Goal: Find specific page/section: Find specific page/section

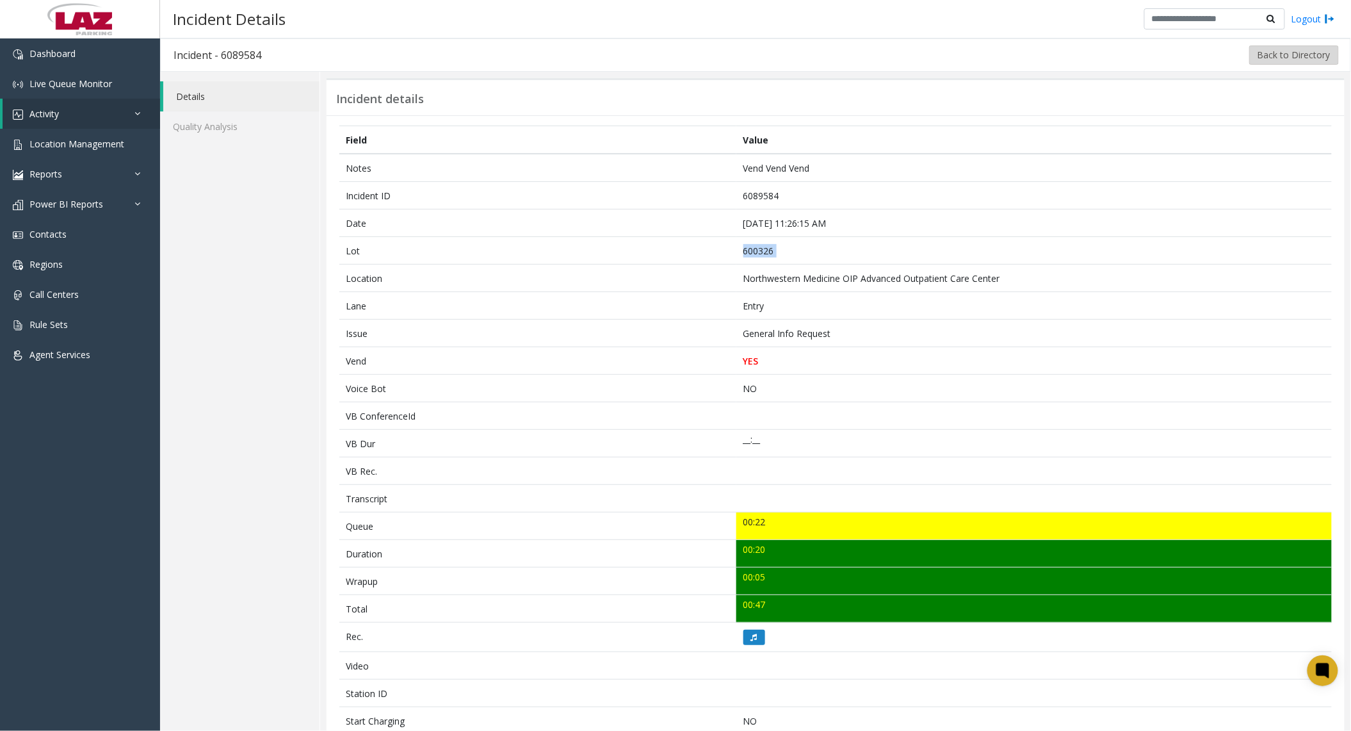
click at [1283, 59] on button "Back to Directory" at bounding box center [1294, 54] width 90 height 19
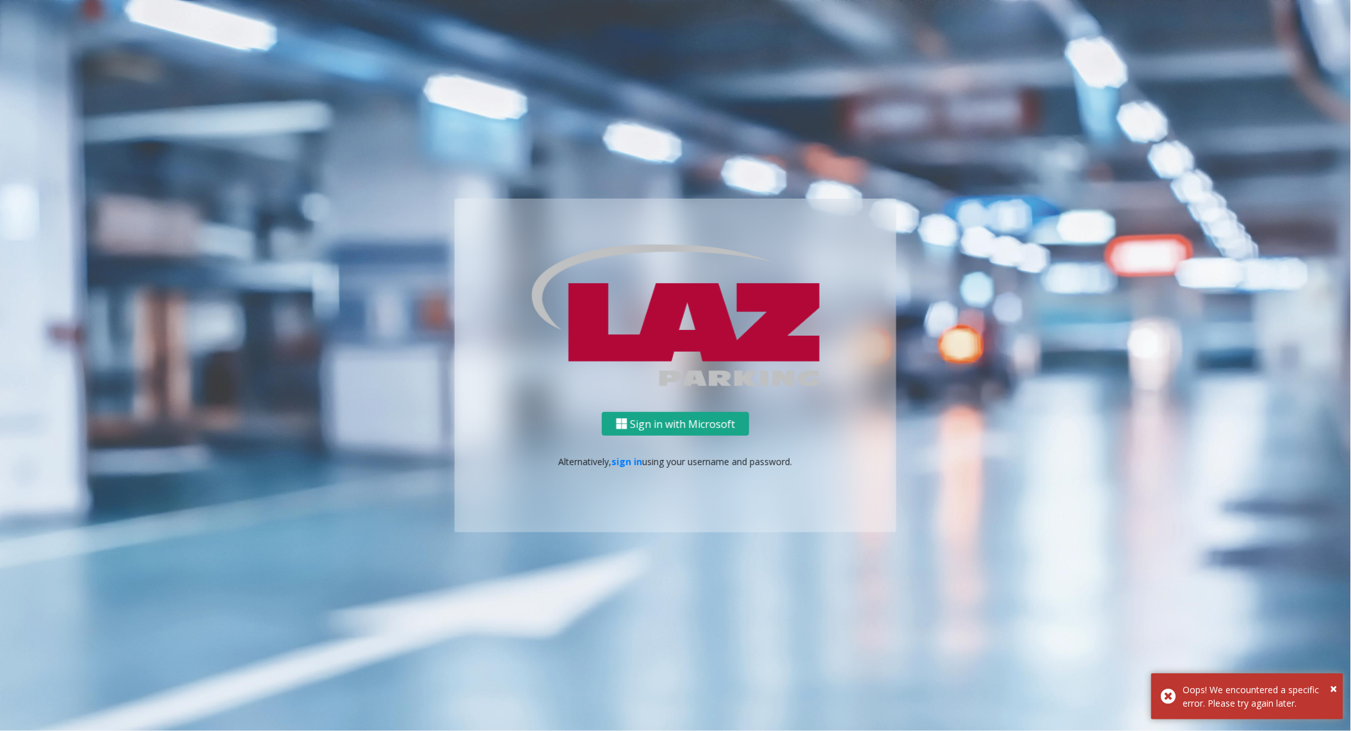
click at [689, 416] on button "Sign in with Microsoft" at bounding box center [675, 424] width 147 height 24
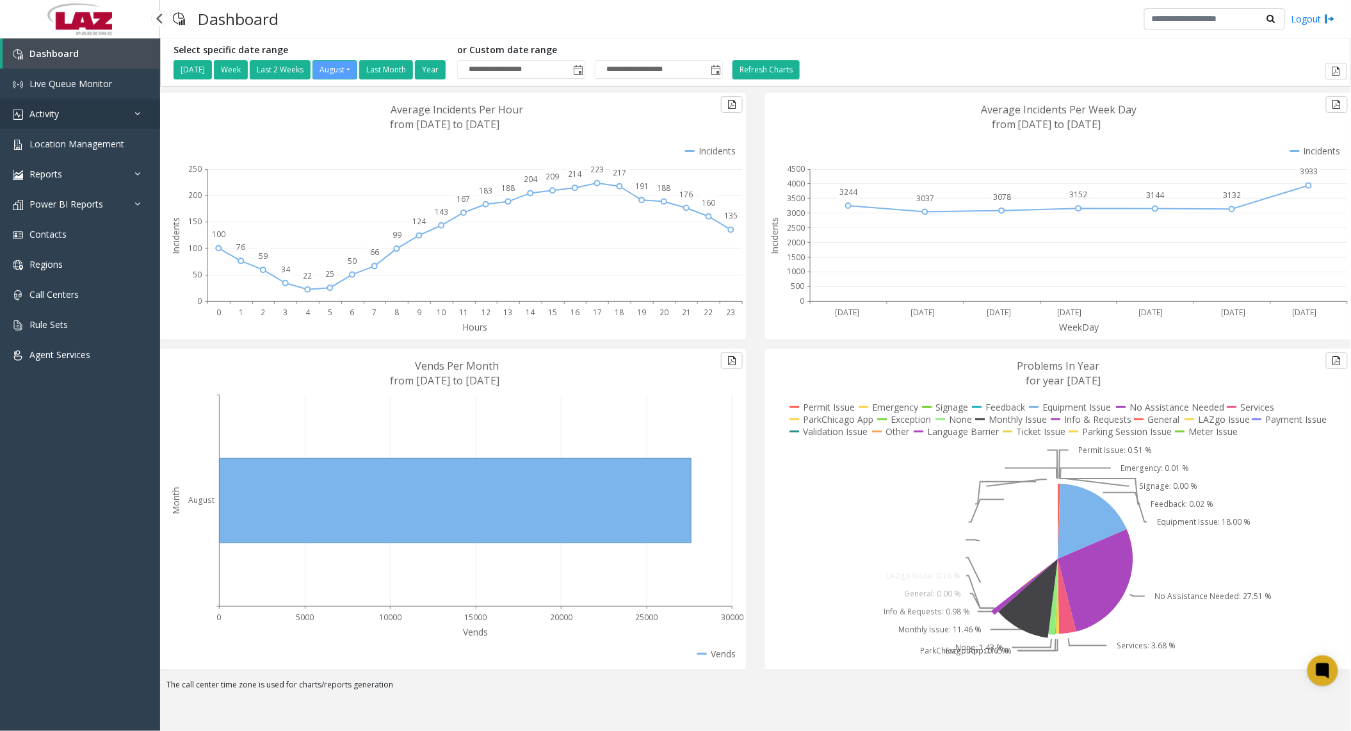
click at [60, 111] on link "Activity" at bounding box center [80, 114] width 160 height 30
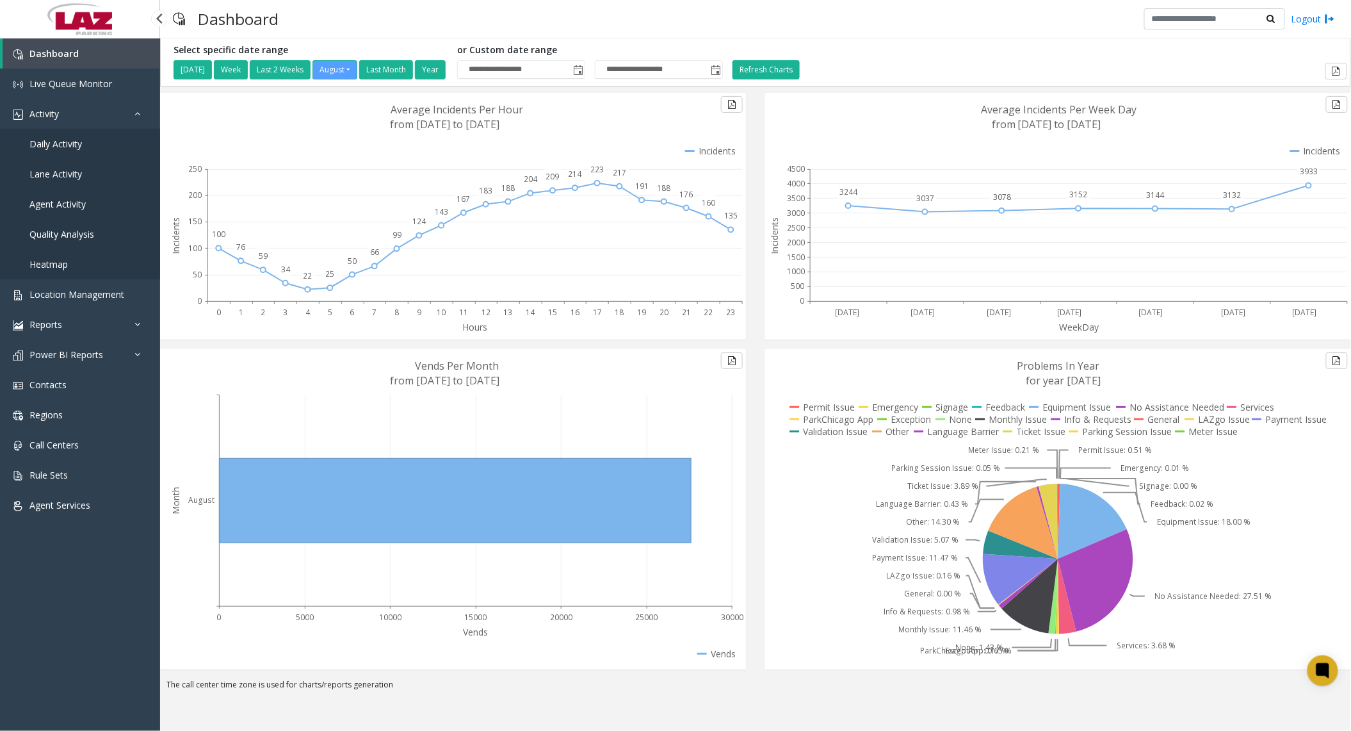
click at [76, 207] on span "Agent Activity" at bounding box center [57, 204] width 56 height 12
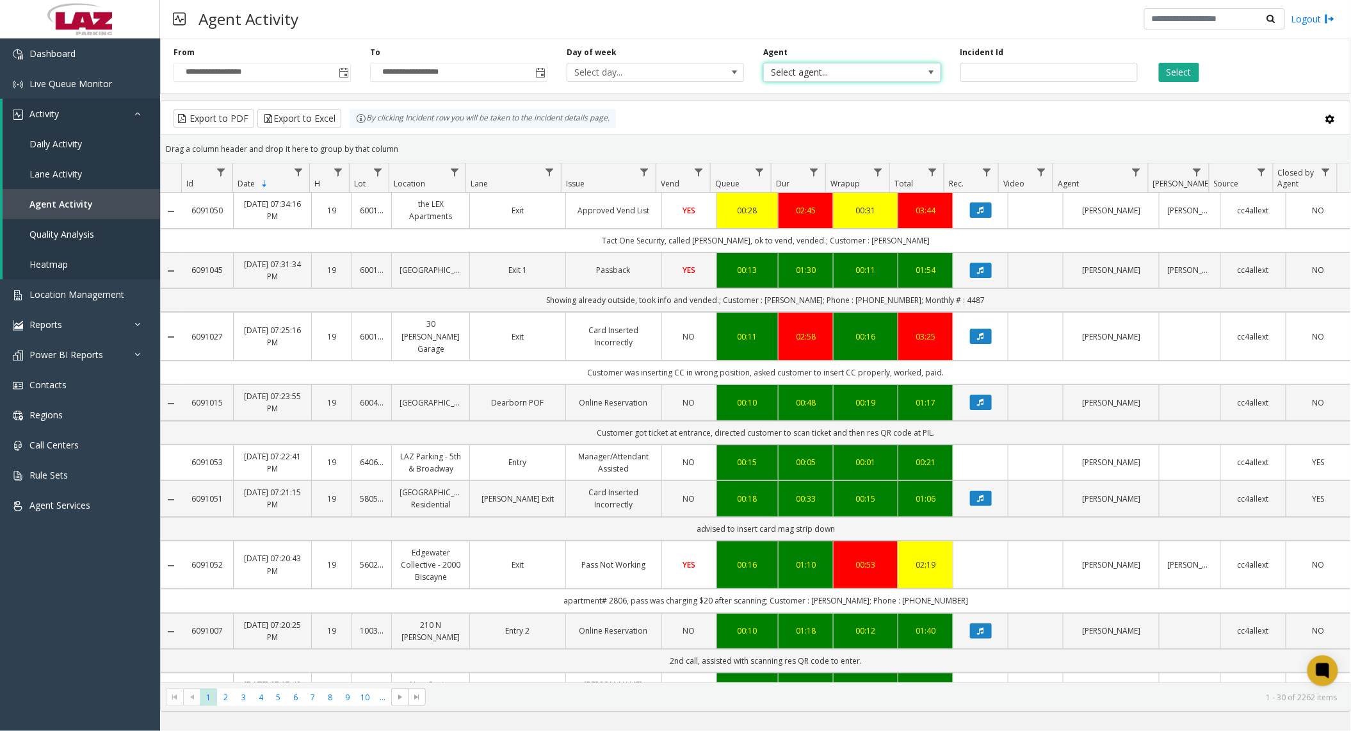
click at [873, 68] on span "Select agent..." at bounding box center [834, 72] width 141 height 18
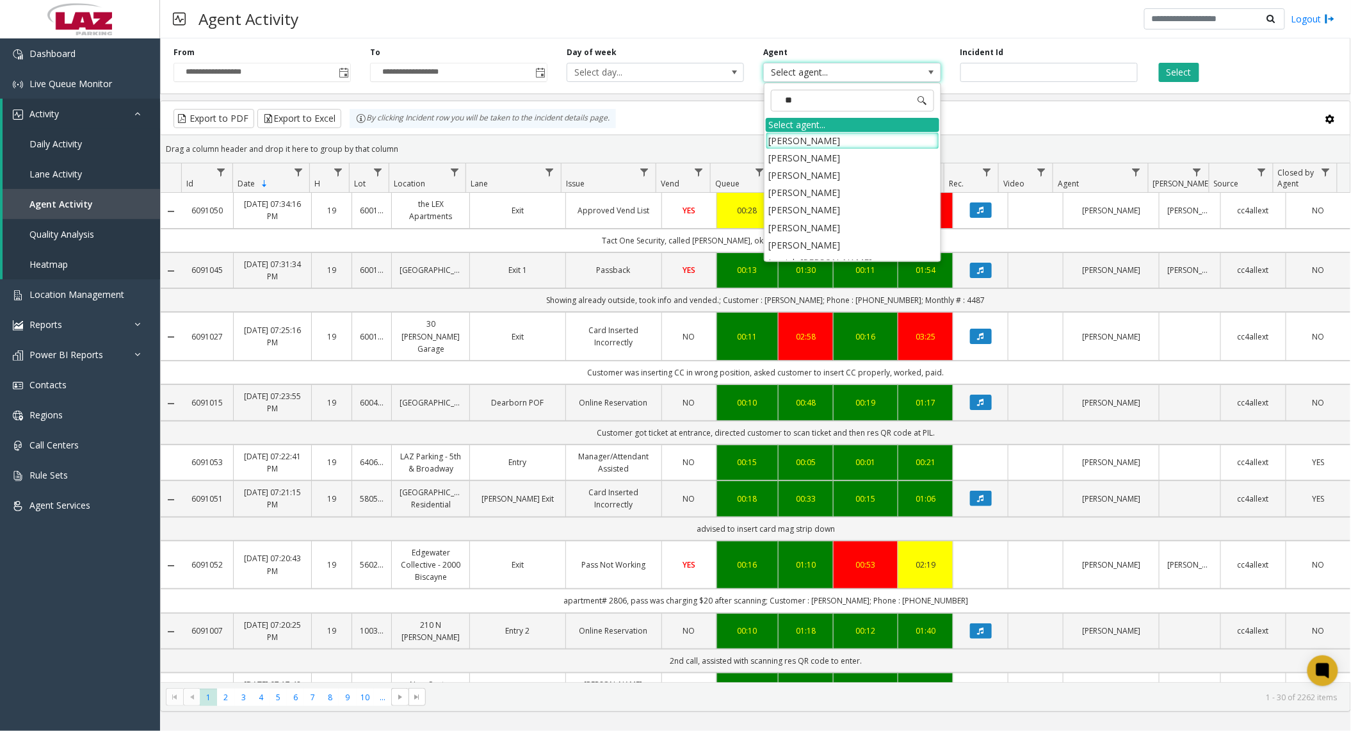
type input "***"
click at [825, 218] on li "[PERSON_NAME]" at bounding box center [853, 209] width 174 height 17
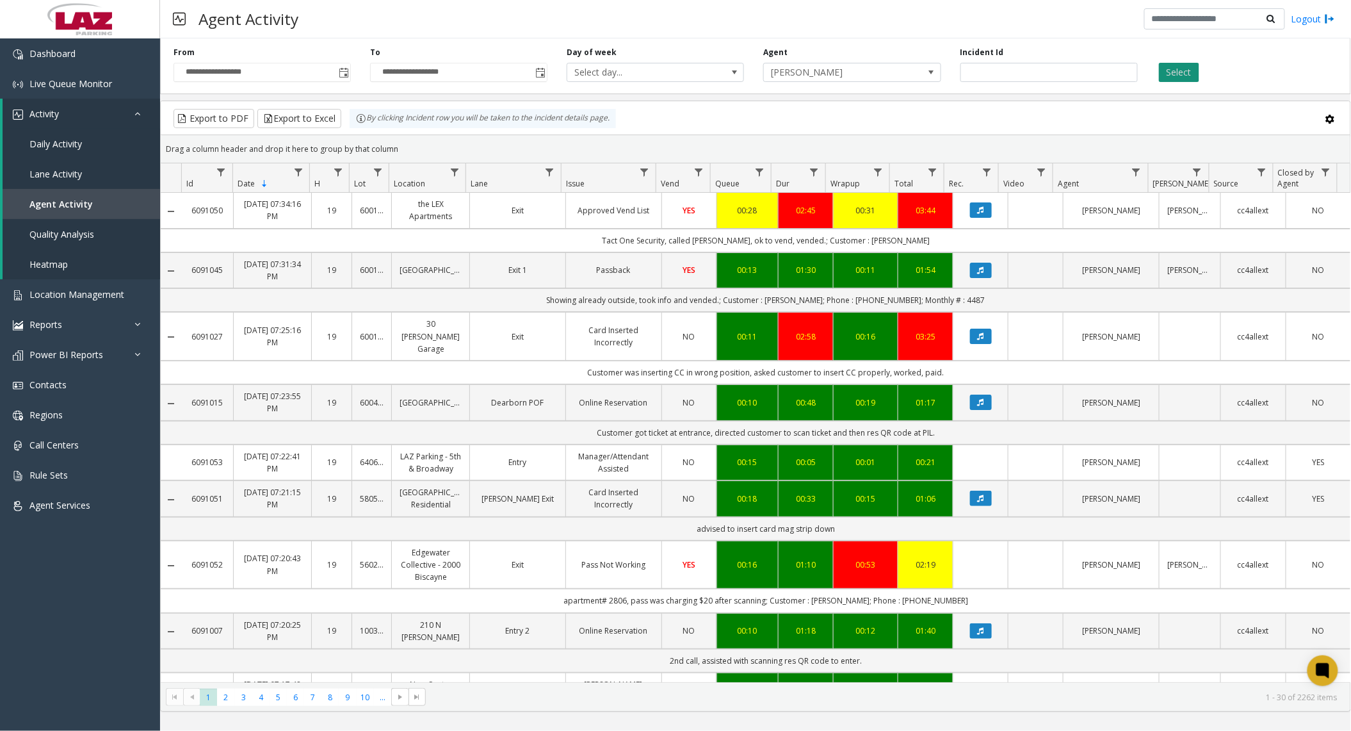
click at [1176, 73] on button "Select" at bounding box center [1179, 72] width 40 height 19
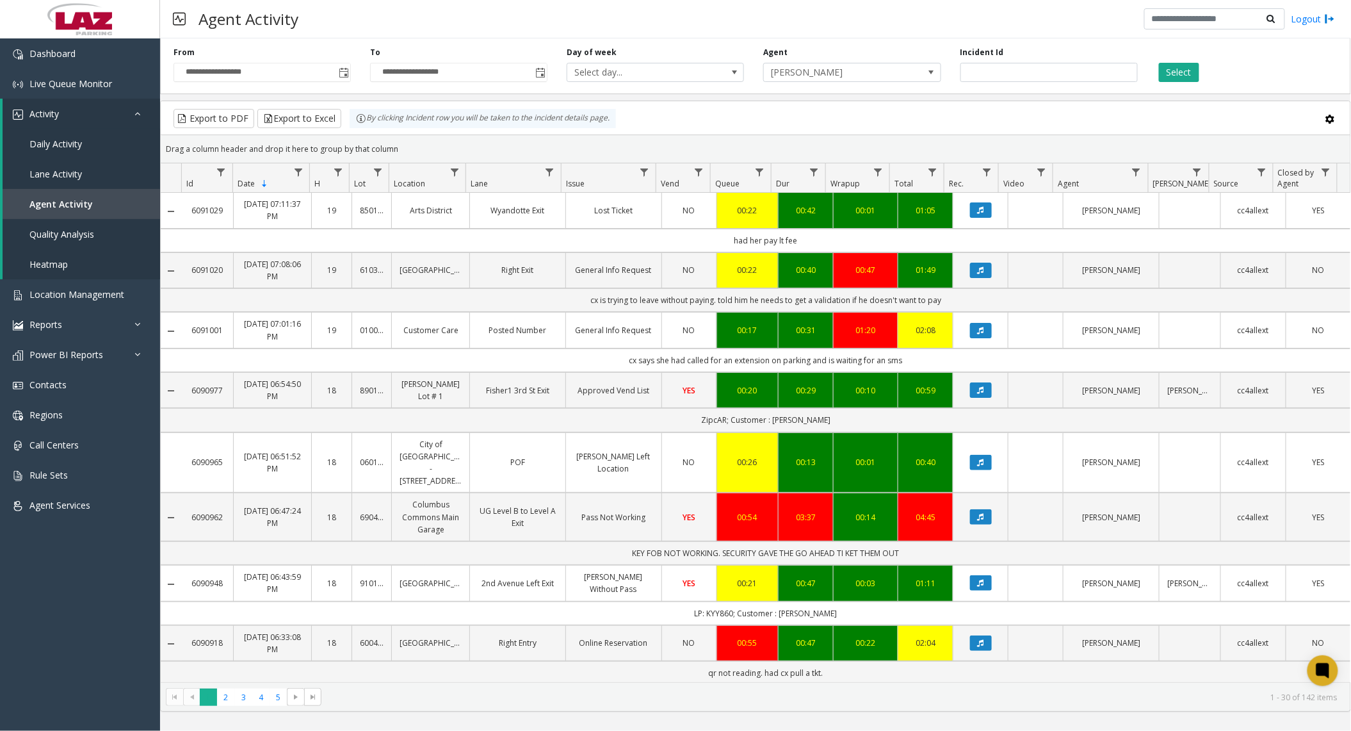
drag, startPoint x: 213, startPoint y: 721, endPoint x: 211, endPoint y: 701, distance: 20.5
click at [213, 721] on div "**********" at bounding box center [755, 384] width 1191 height 692
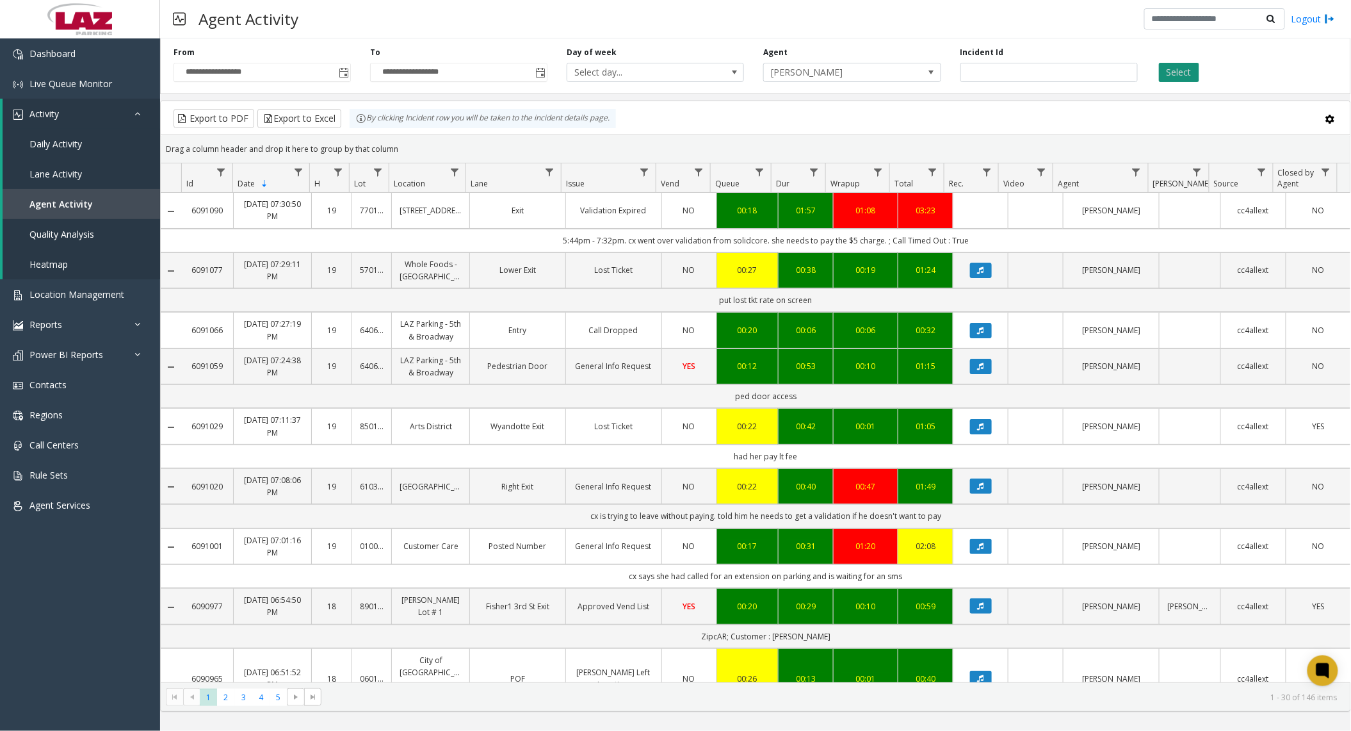
click at [1169, 67] on button "Select" at bounding box center [1179, 72] width 40 height 19
